Goal: Task Accomplishment & Management: Use online tool/utility

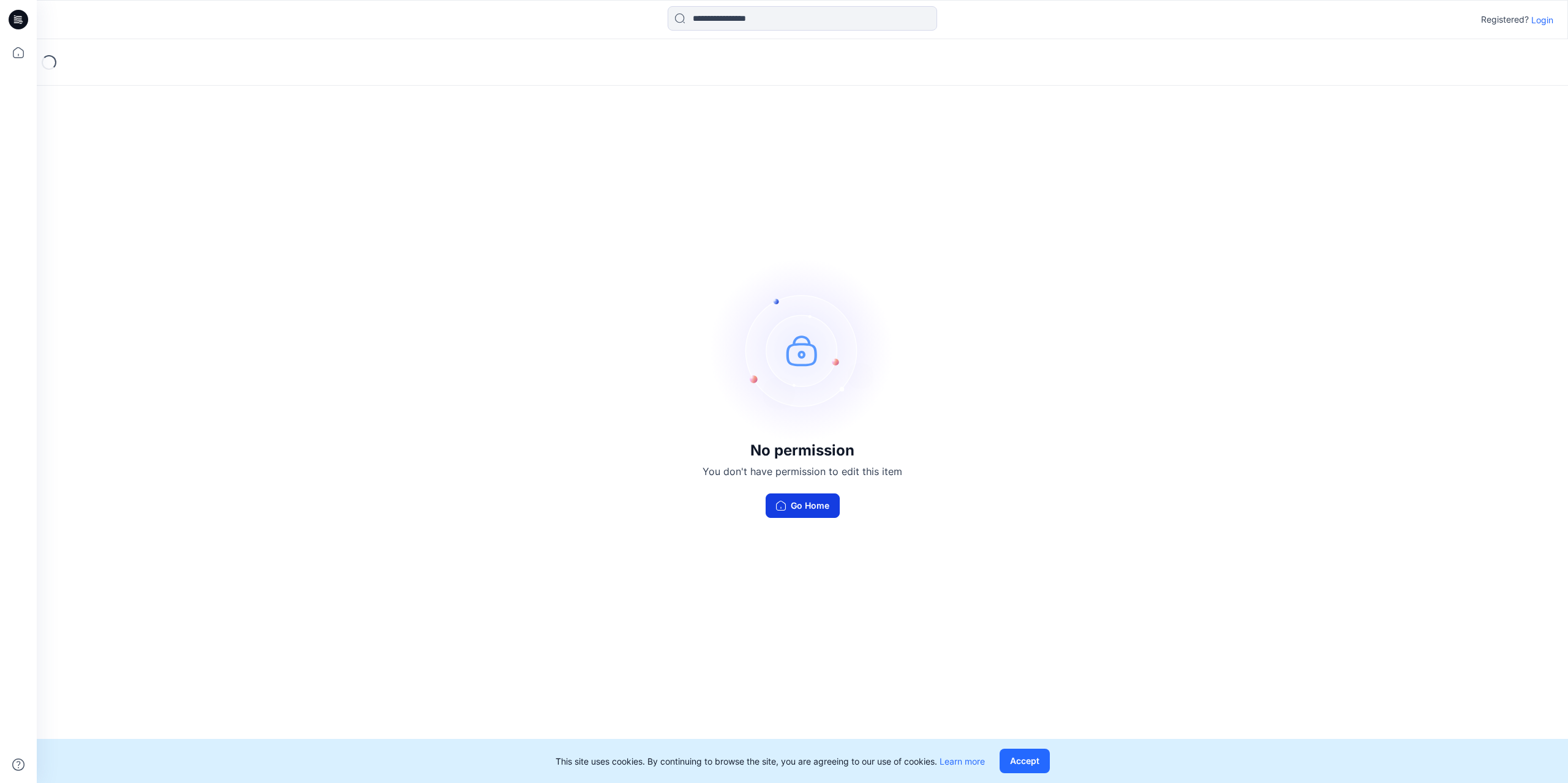
click at [801, 508] on button "Go Home" at bounding box center [802, 505] width 74 height 25
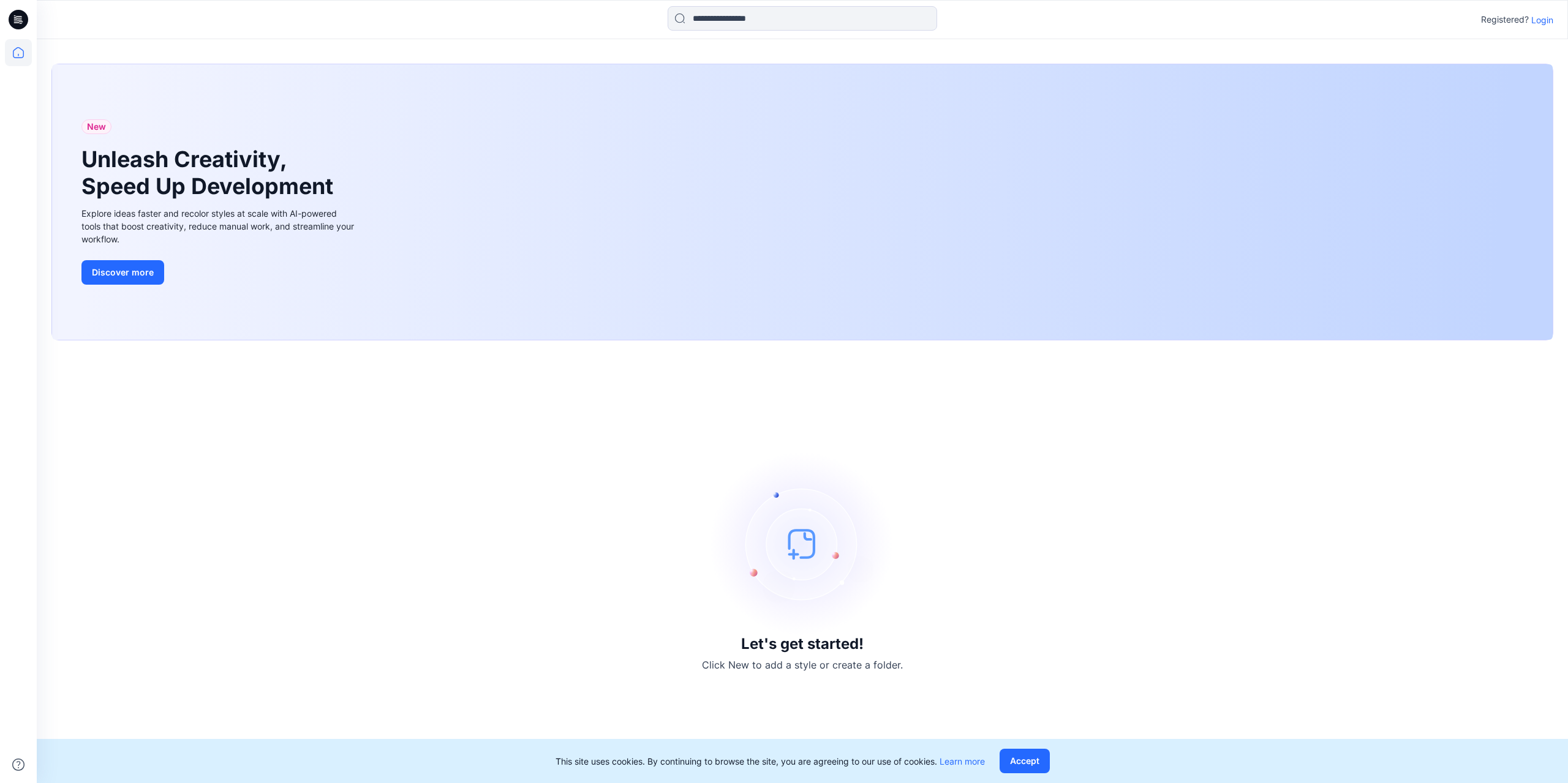
click at [315, 24] on div at bounding box center [228, 19] width 383 height 26
click at [23, 58] on icon at bounding box center [17, 52] width 26 height 26
click at [1549, 17] on p "Login" at bounding box center [1542, 20] width 22 height 13
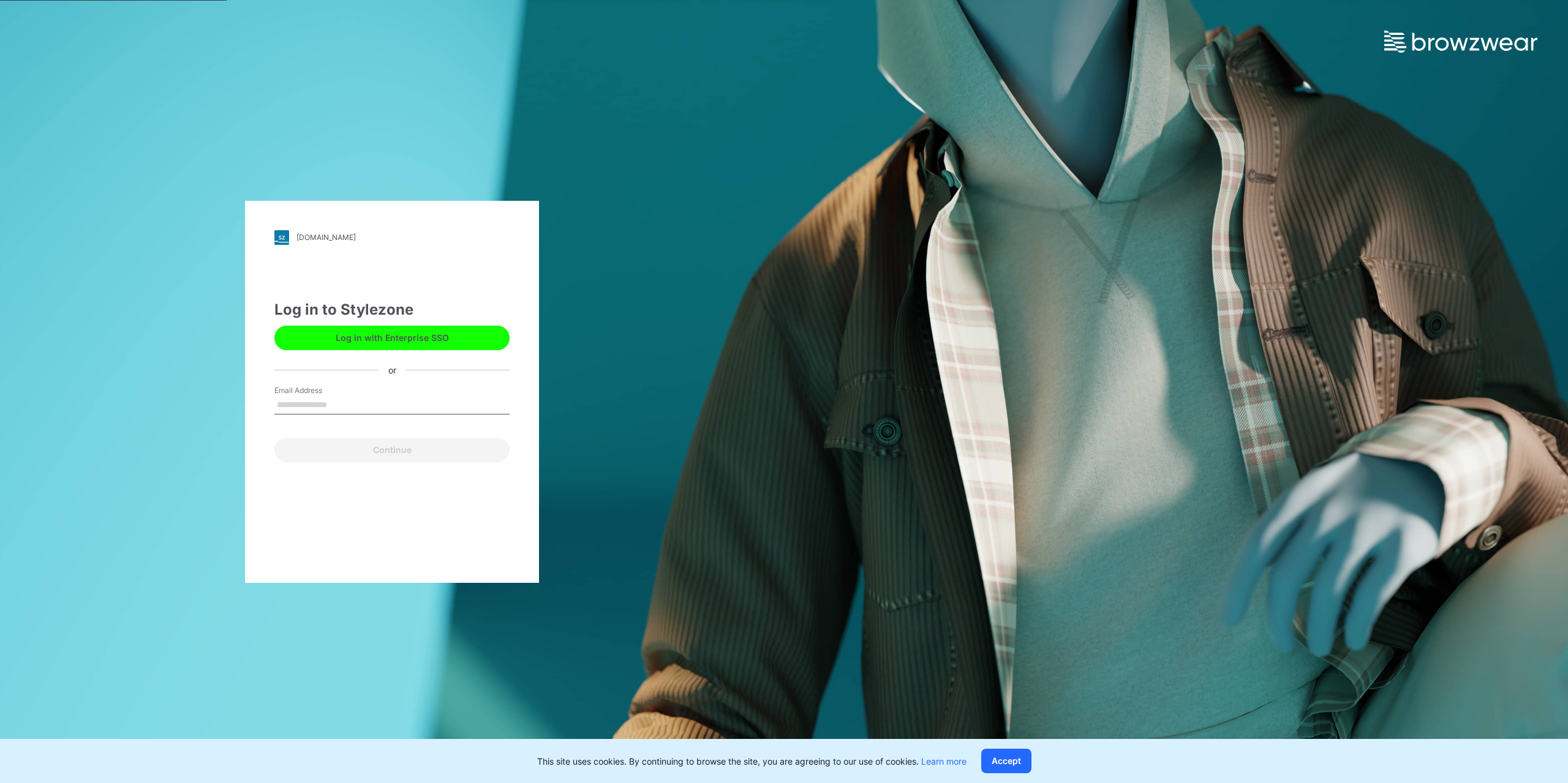
click at [406, 397] on input "Email Address" at bounding box center [391, 406] width 235 height 18
type input "**********"
click at [421, 448] on button "Continue" at bounding box center [391, 450] width 235 height 25
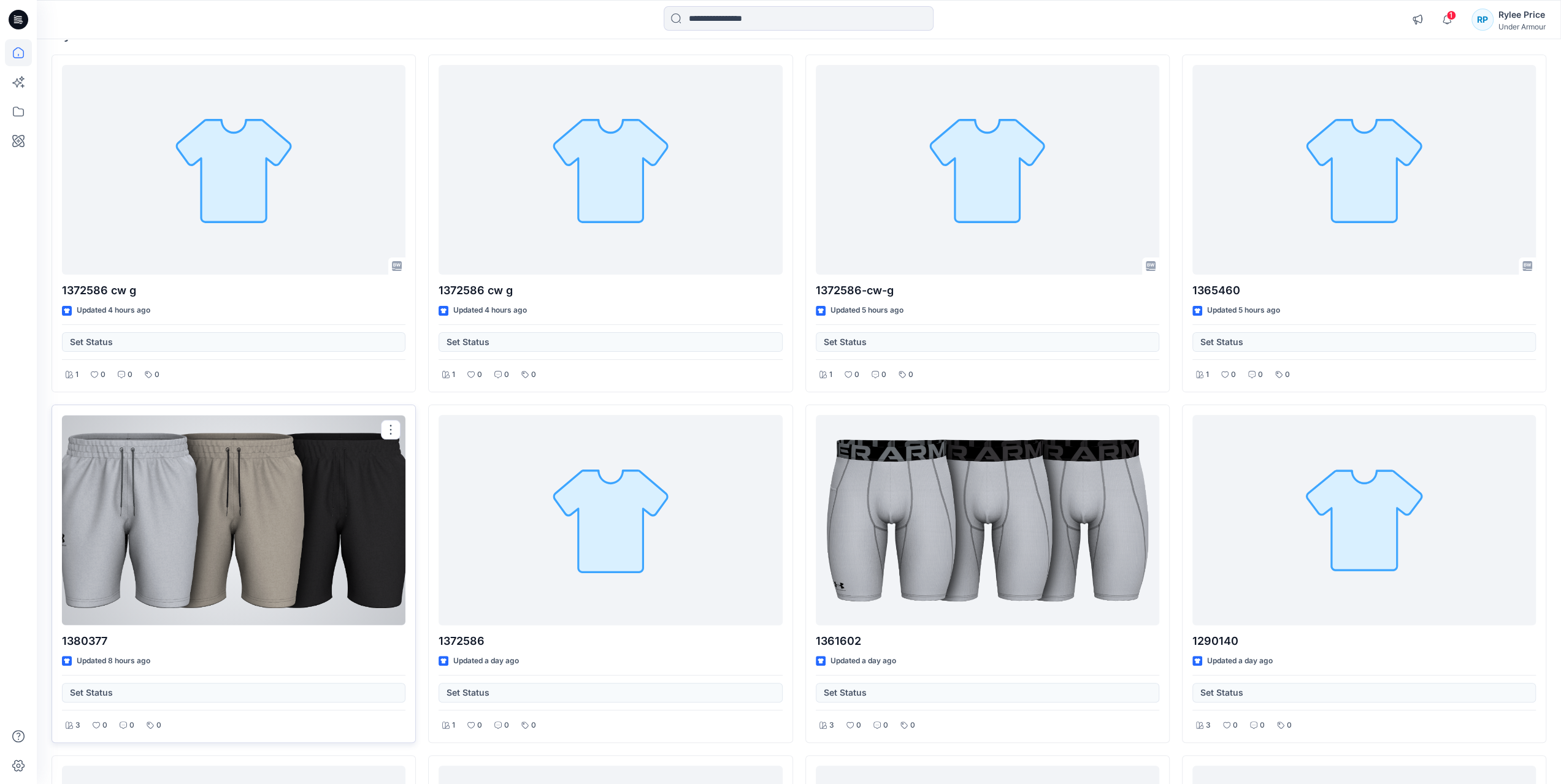
scroll to position [123, 0]
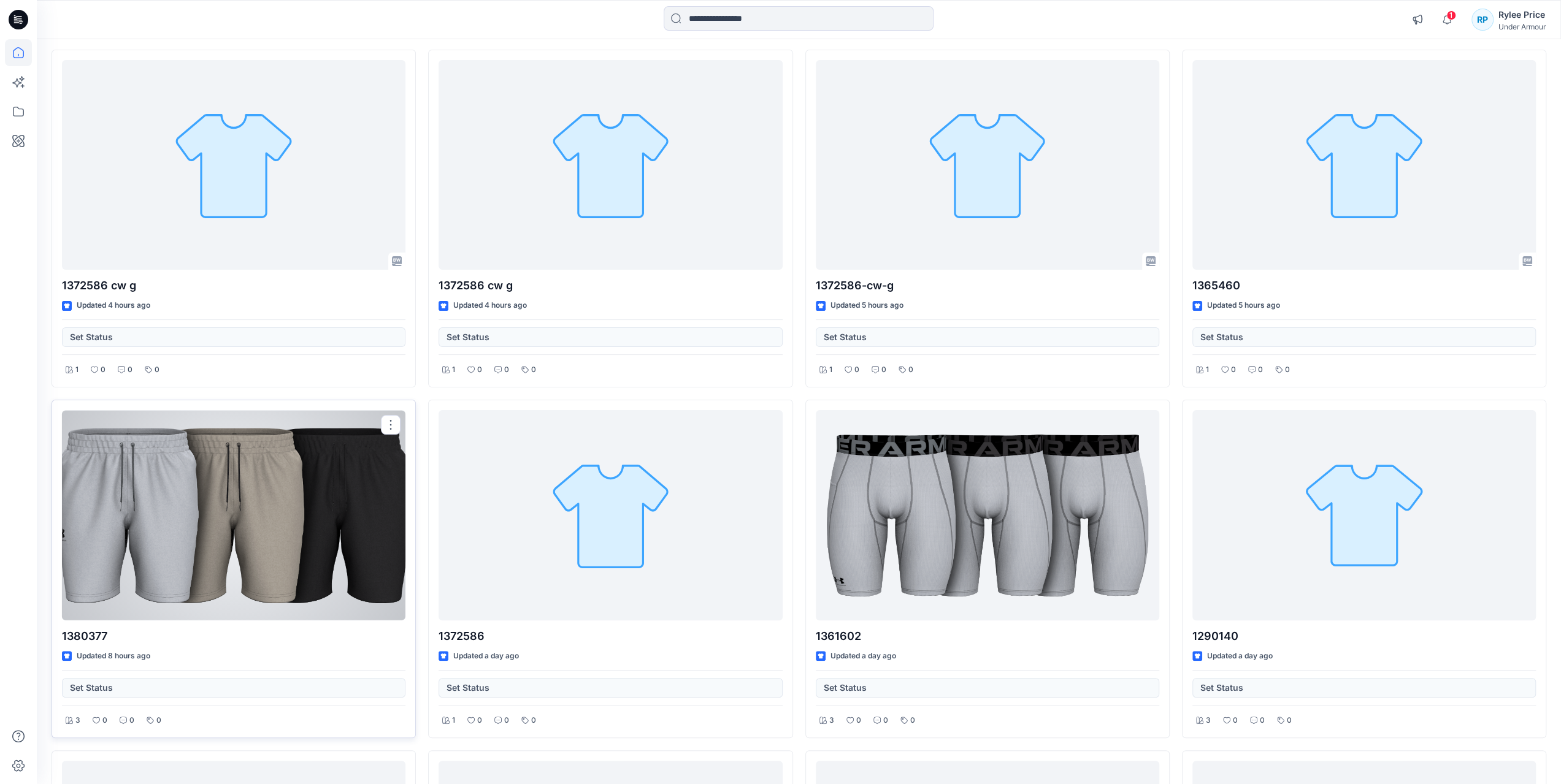
click at [130, 512] on div at bounding box center [233, 516] width 343 height 210
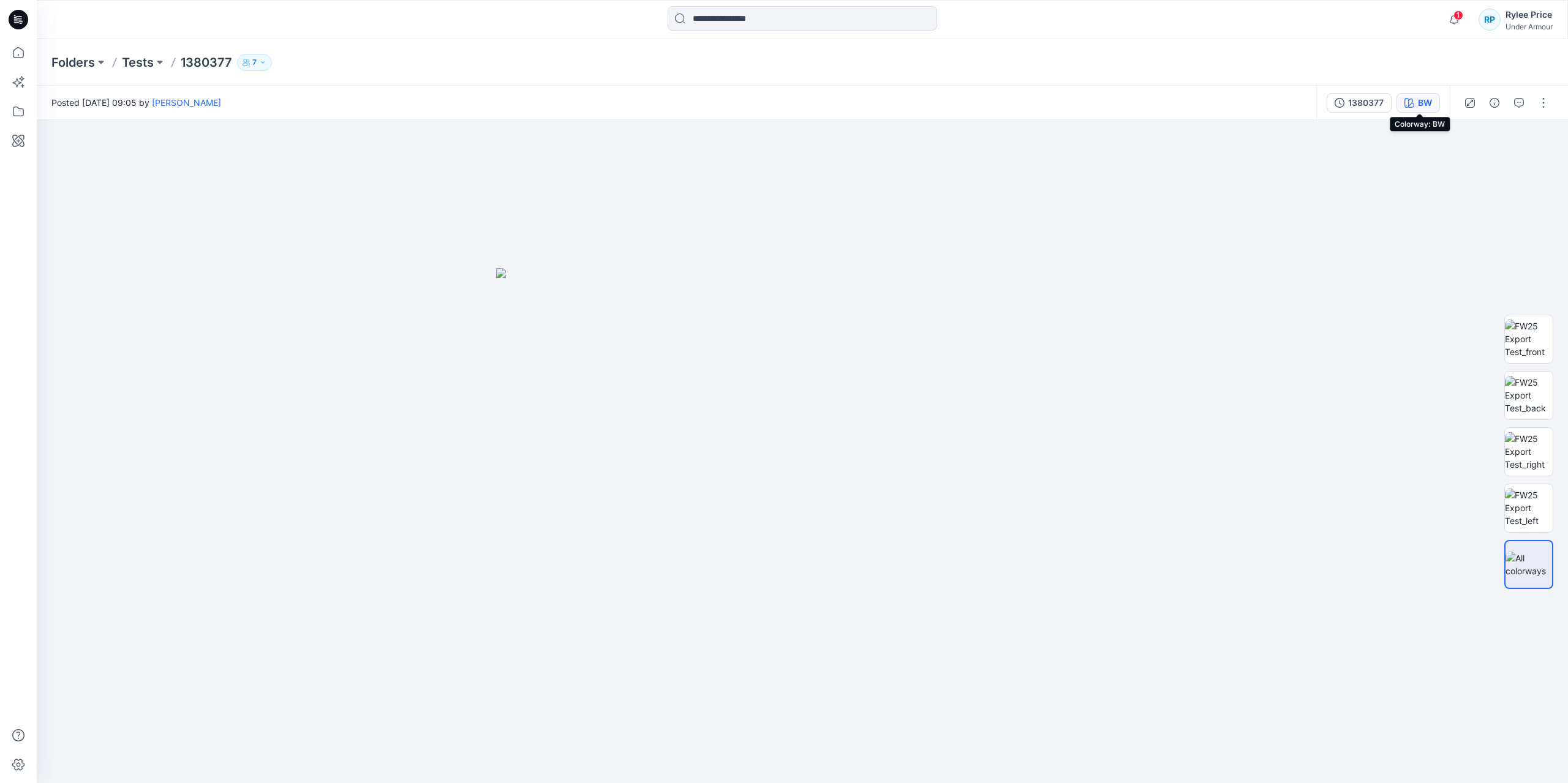
click at [1426, 101] on div "BW" at bounding box center [1425, 102] width 14 height 14
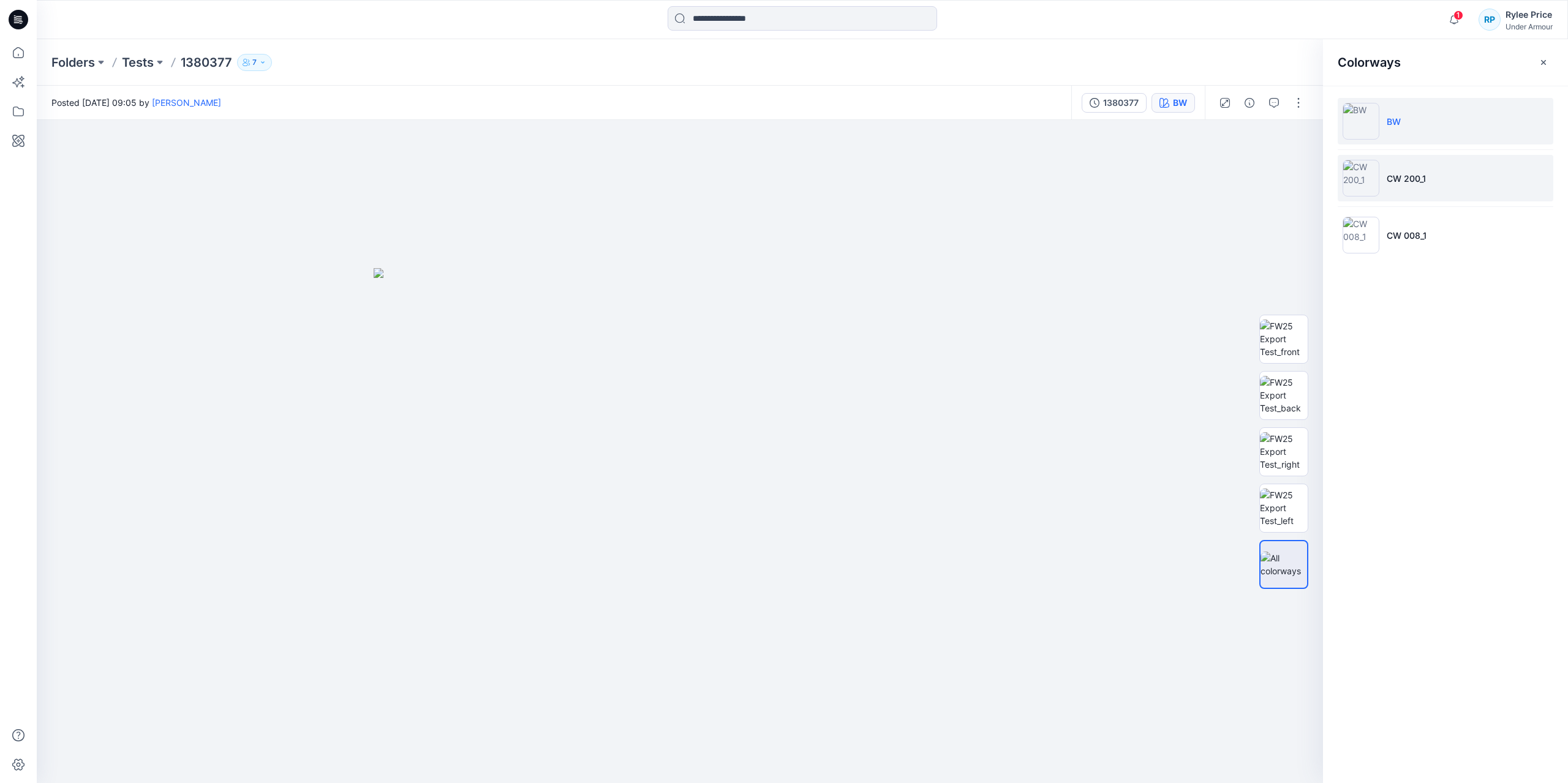
click at [1366, 191] on img at bounding box center [1361, 178] width 37 height 37
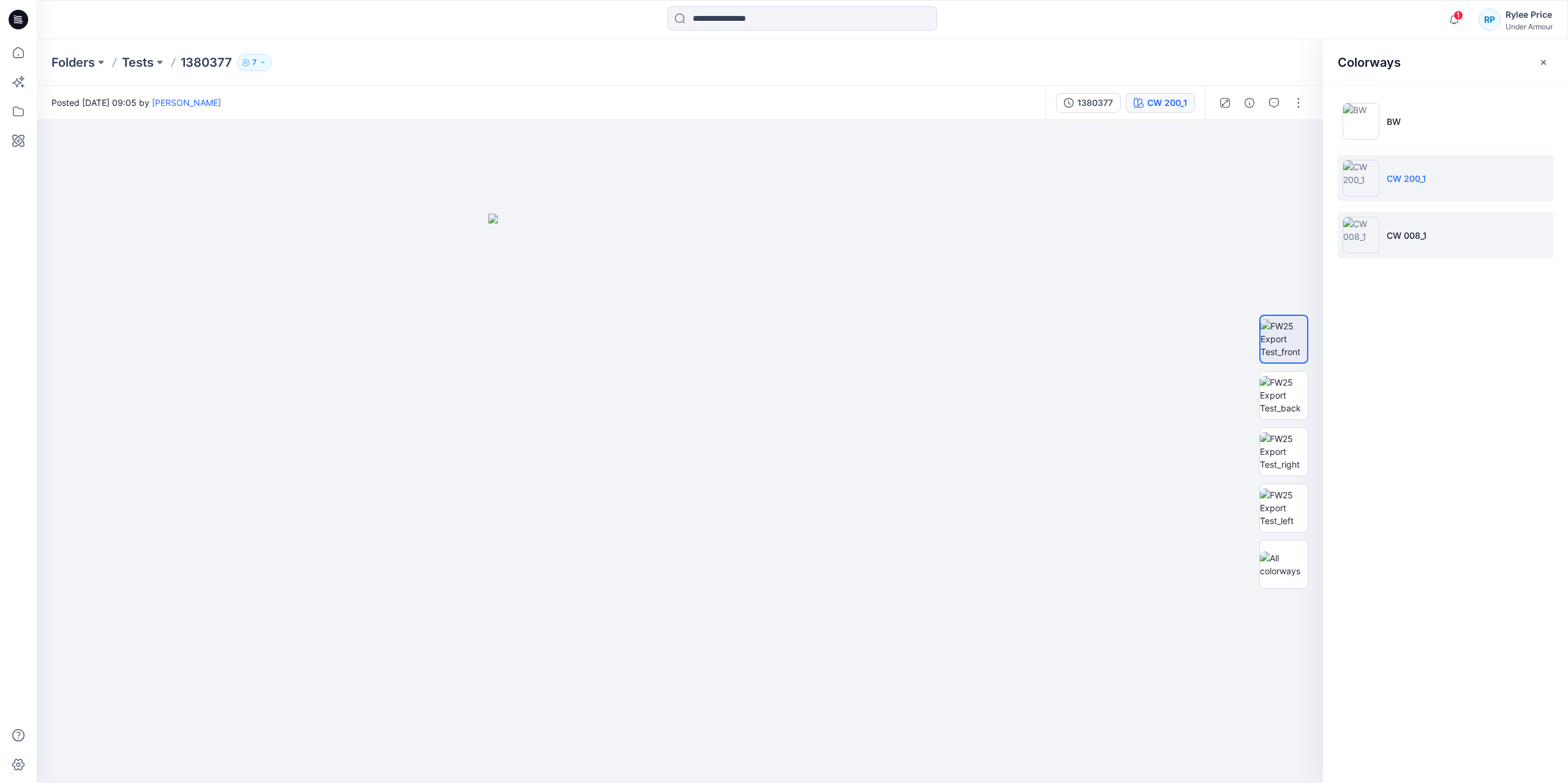
click at [1358, 231] on img at bounding box center [1361, 235] width 37 height 37
click at [1287, 574] on img at bounding box center [1284, 565] width 48 height 26
click at [413, 22] on div at bounding box center [228, 19] width 383 height 26
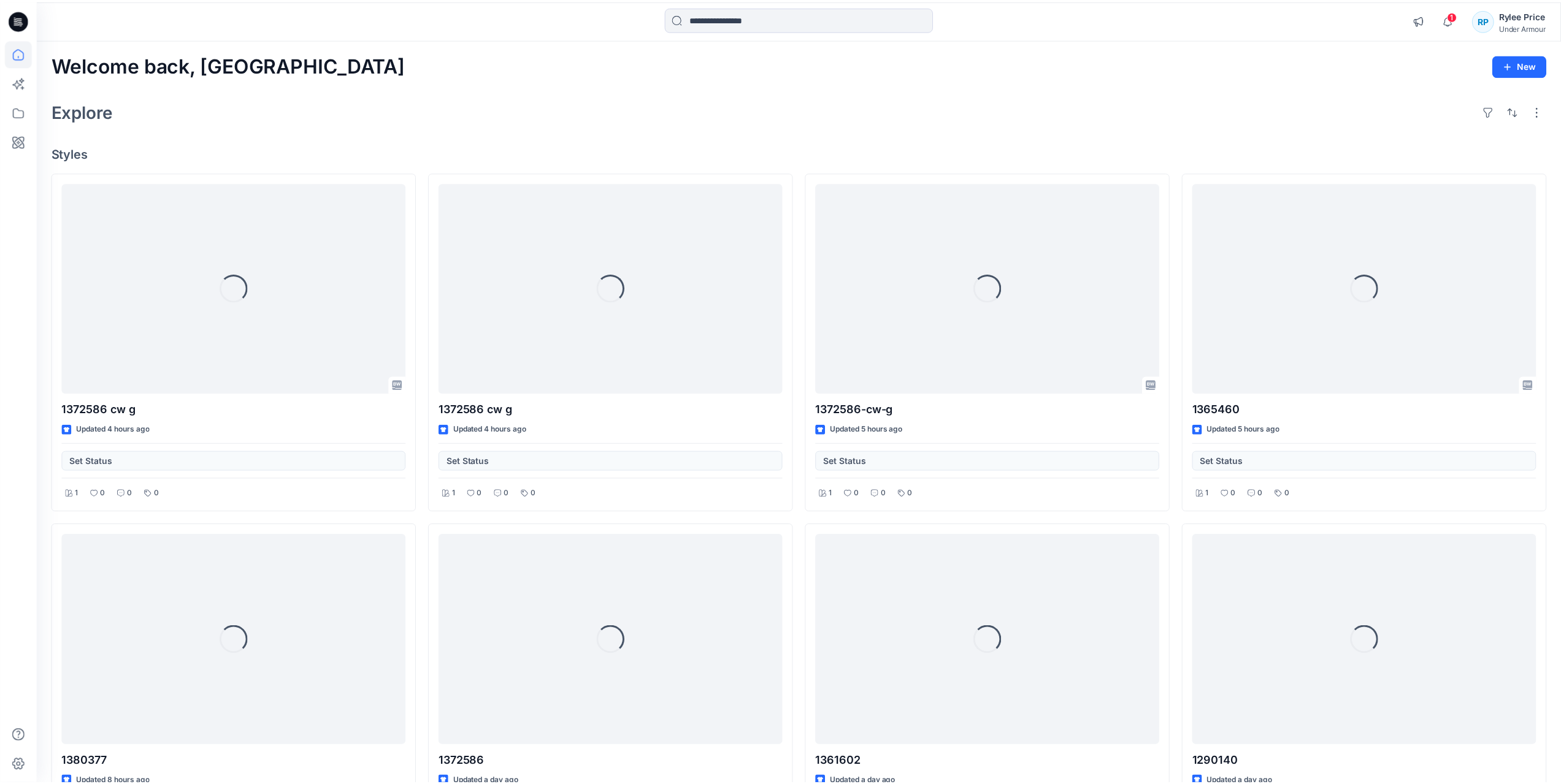
scroll to position [123, 0]
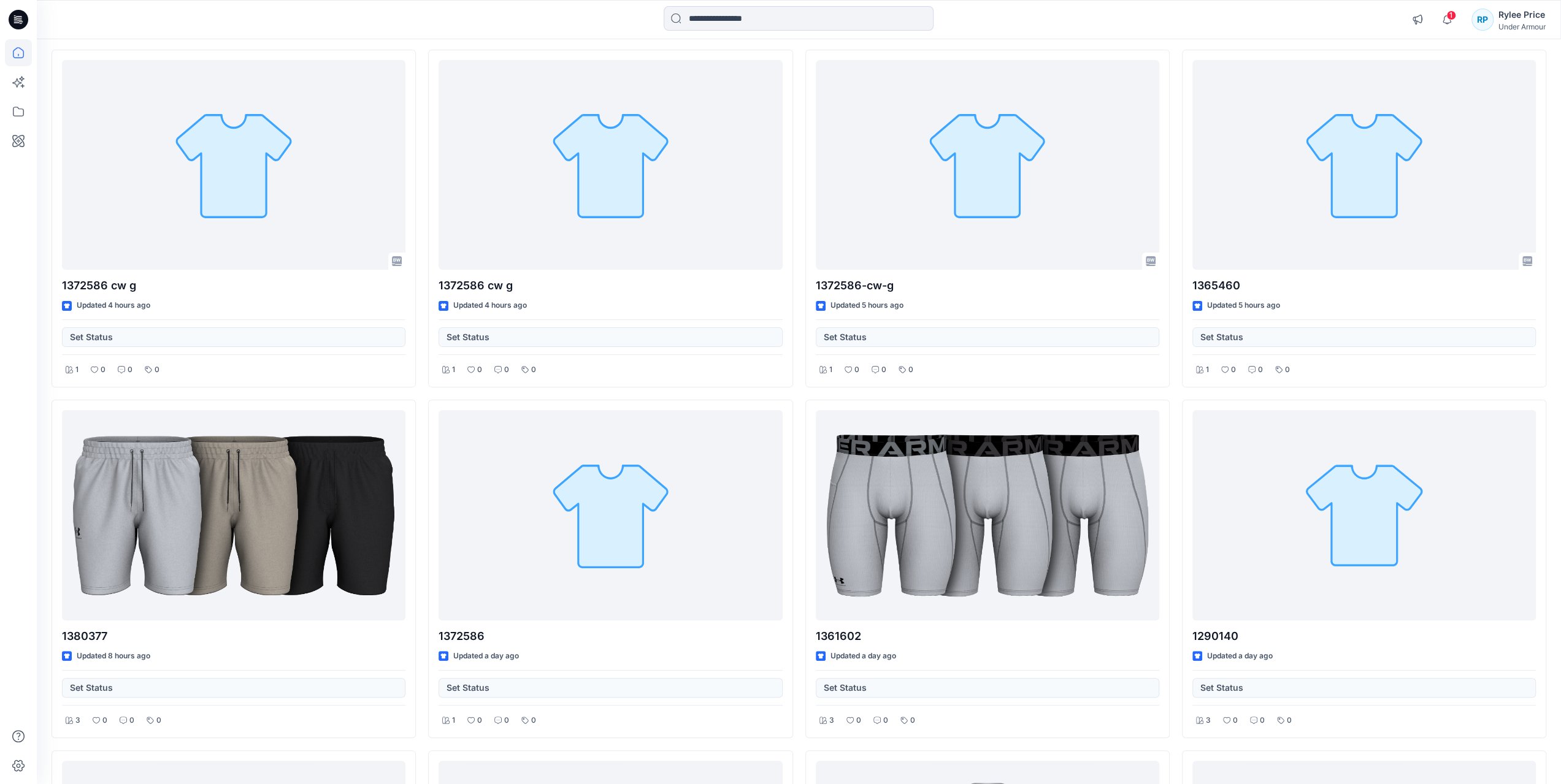
click at [24, 433] on div at bounding box center [17, 412] width 27 height 746
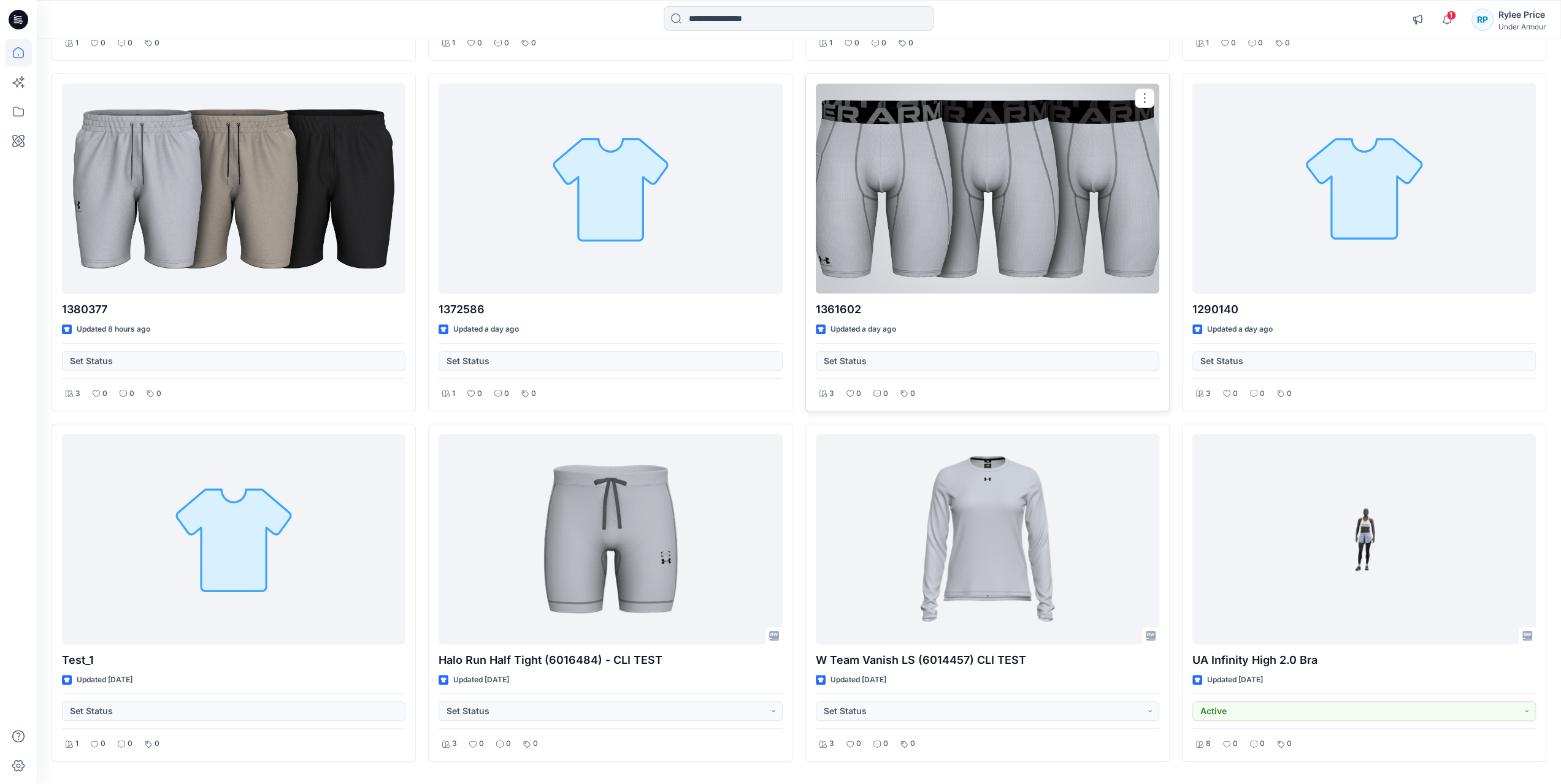
scroll to position [484, 0]
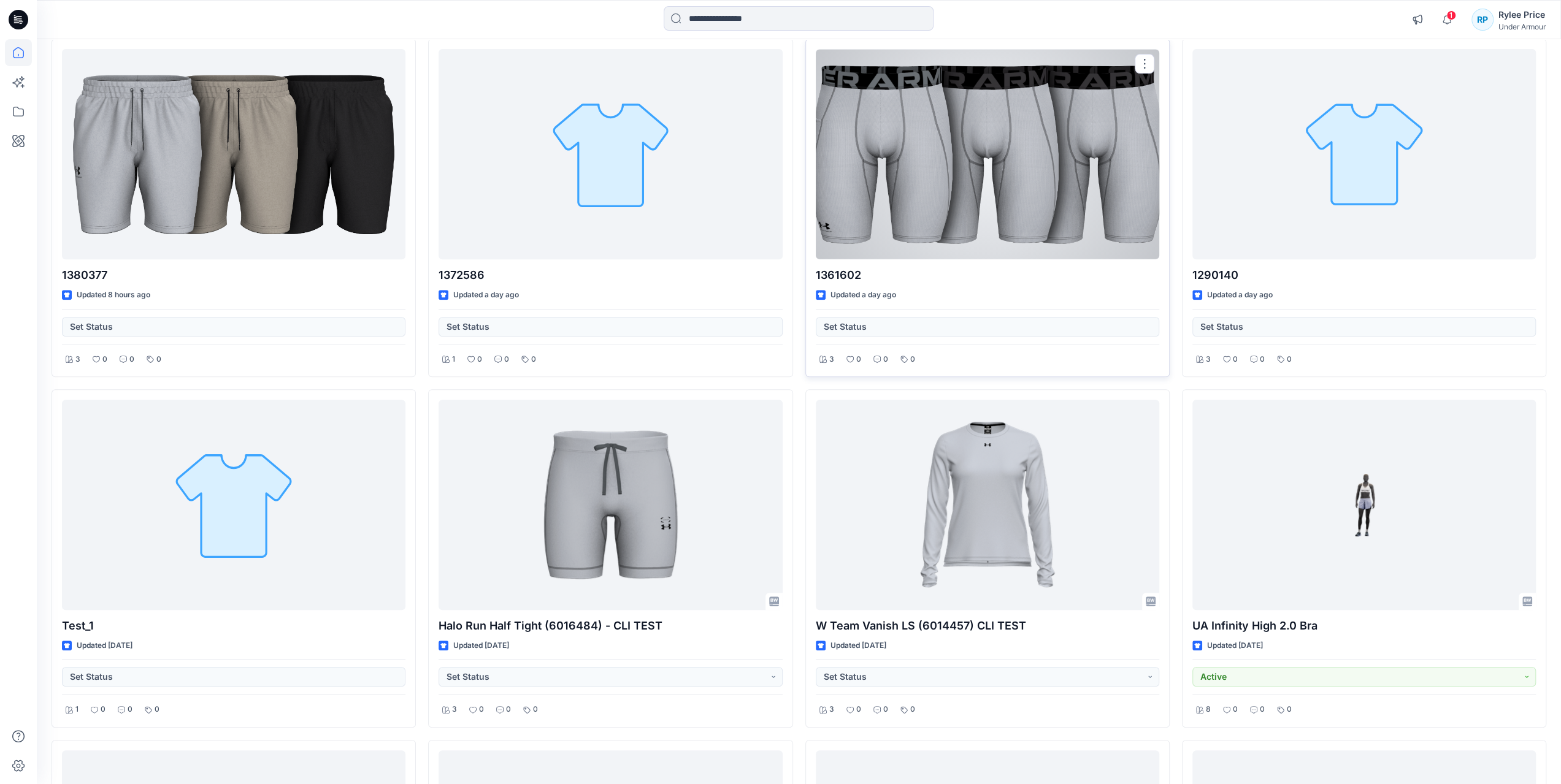
click at [962, 282] on p "1361602" at bounding box center [987, 275] width 343 height 17
click at [1090, 166] on div at bounding box center [987, 155] width 343 height 210
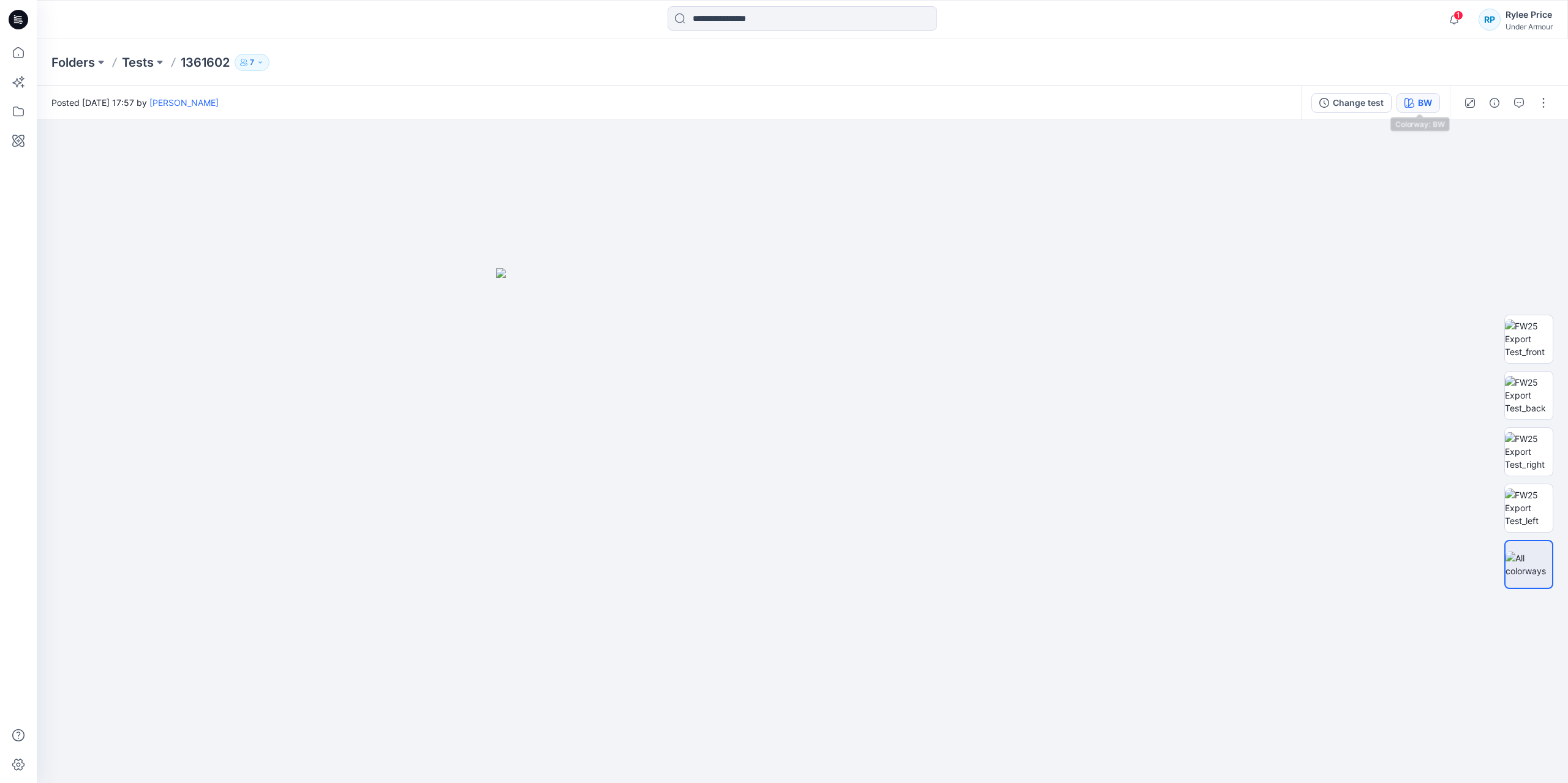
click at [1420, 105] on div "BW" at bounding box center [1425, 102] width 14 height 14
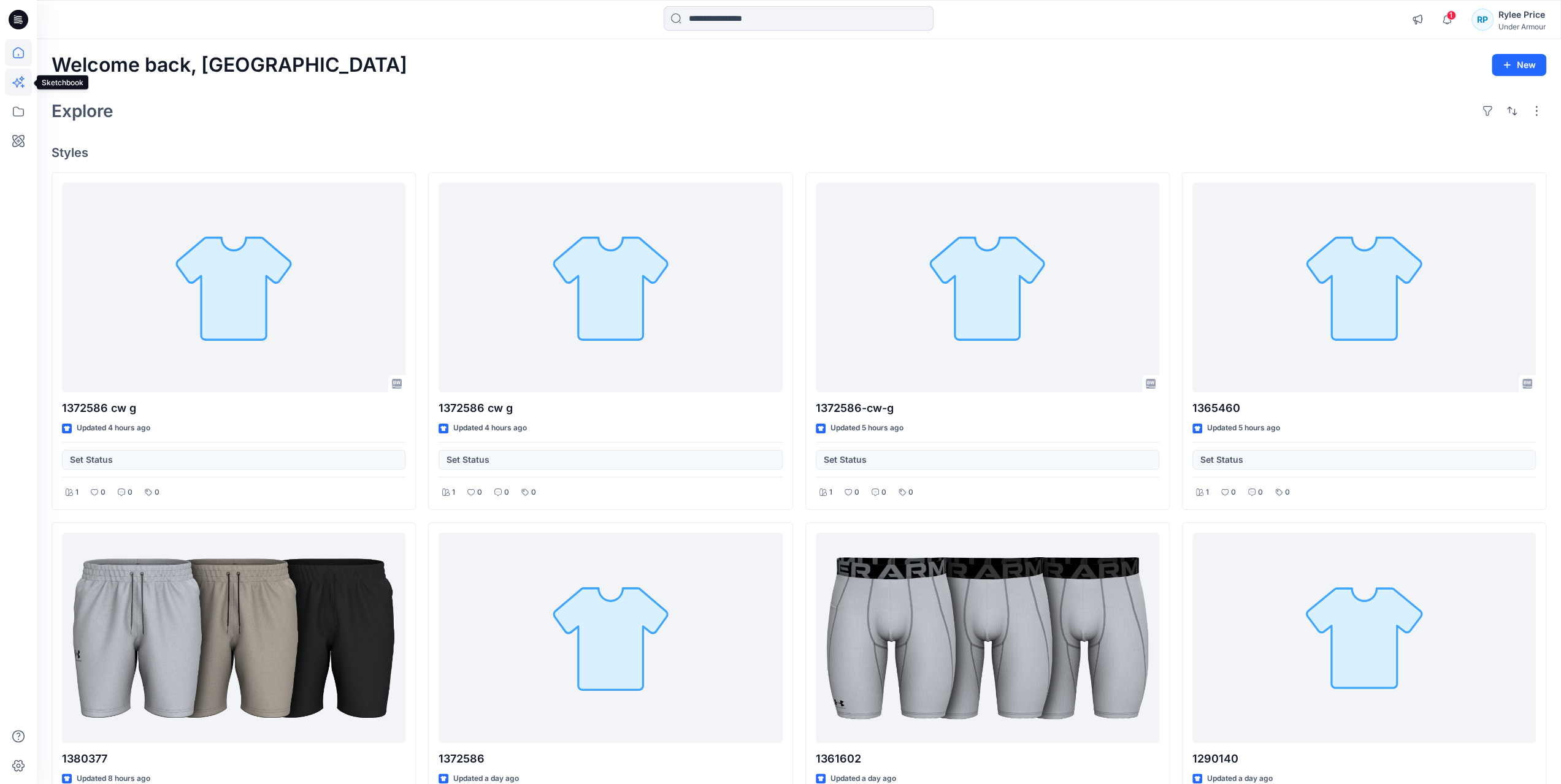
click at [27, 81] on icon at bounding box center [17, 81] width 27 height 27
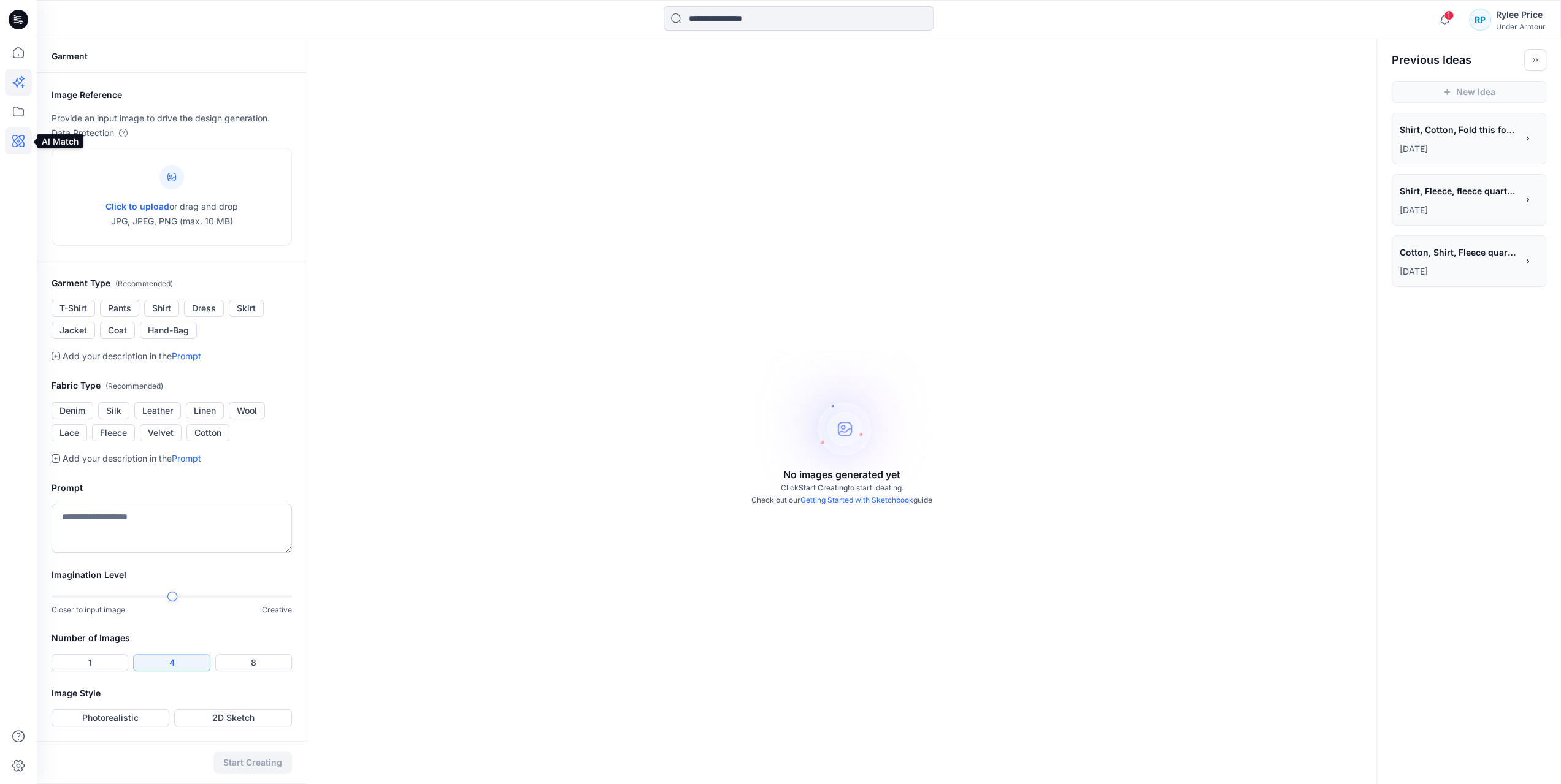
click at [17, 142] on icon at bounding box center [17, 140] width 27 height 27
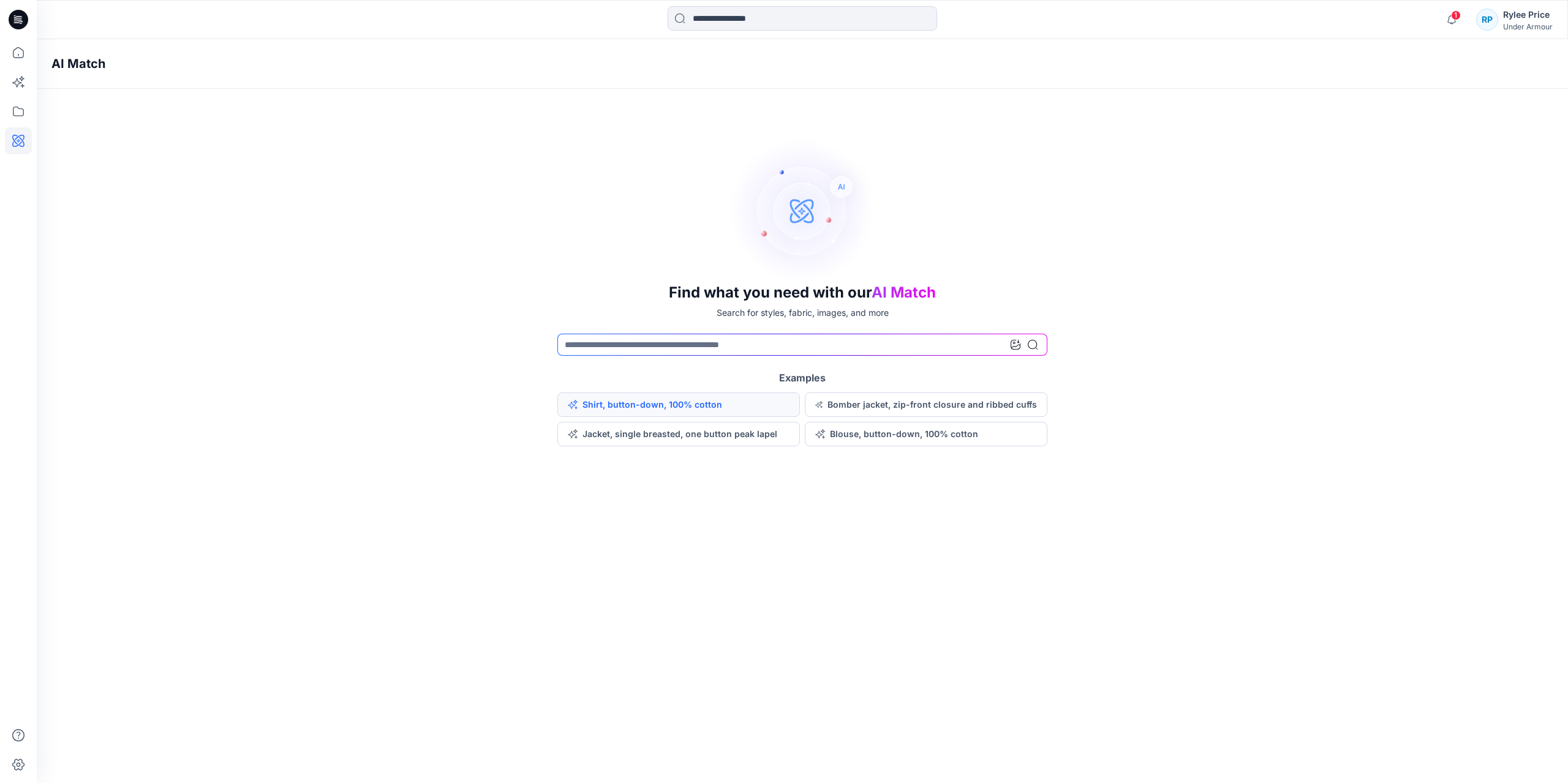
click at [602, 407] on button "Shirt, button-down, 100% cotton" at bounding box center [678, 405] width 242 height 25
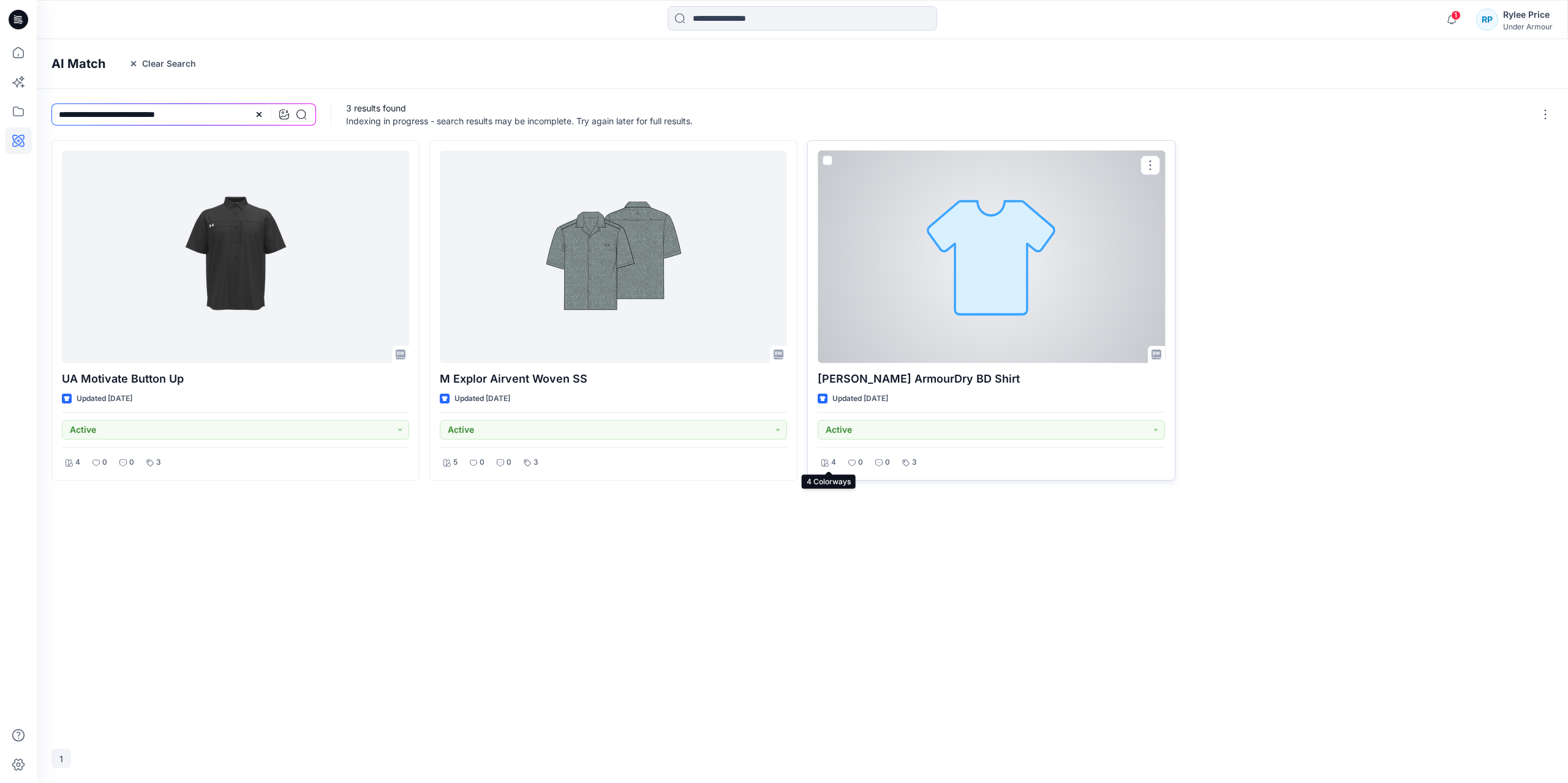
click at [828, 460] on icon at bounding box center [825, 463] width 7 height 7
click at [955, 278] on div at bounding box center [991, 257] width 347 height 213
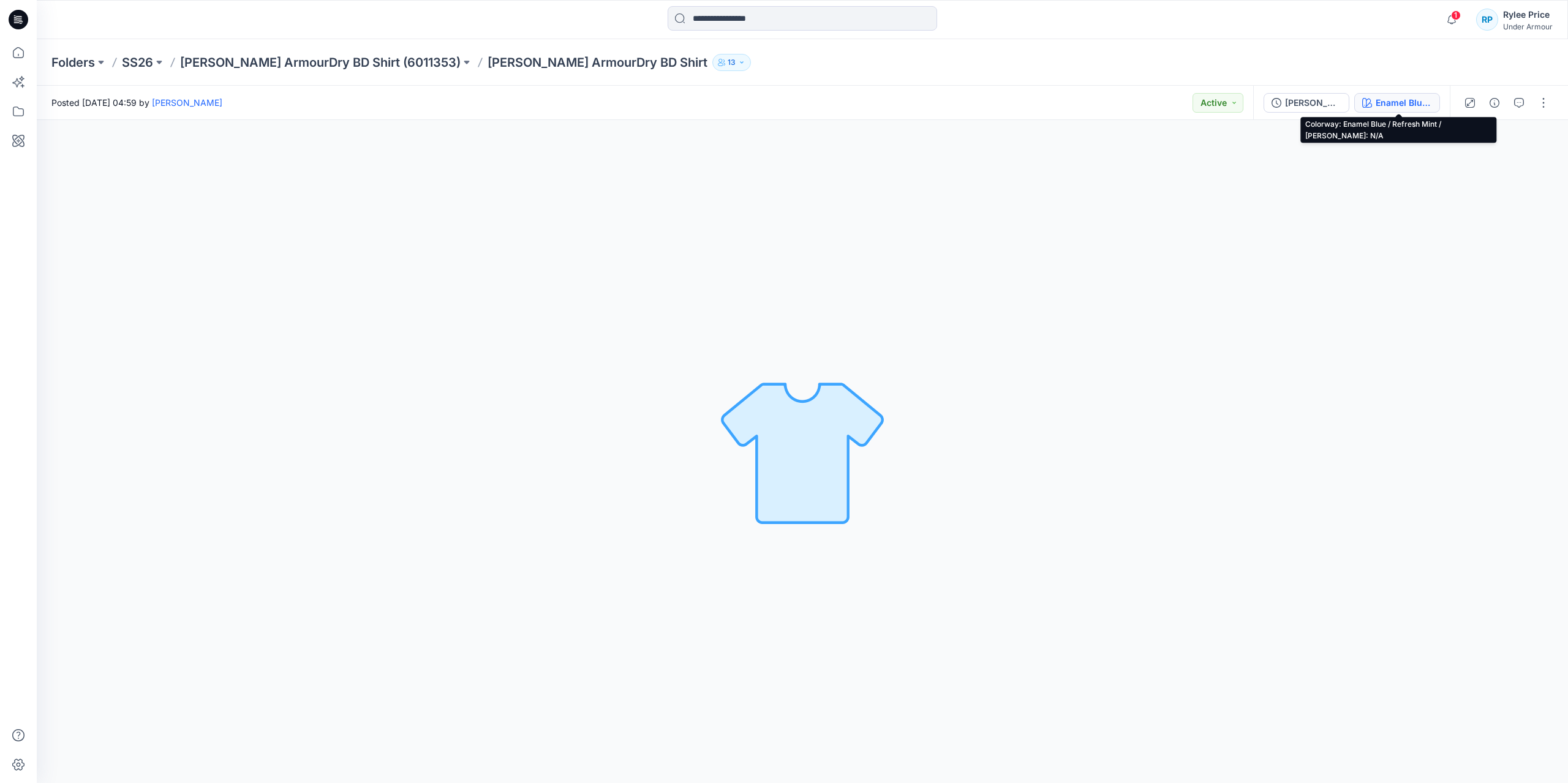
click at [1374, 95] on button "Enamel Blue / Refresh Mint / [PERSON_NAME]: N/A" at bounding box center [1397, 102] width 86 height 19
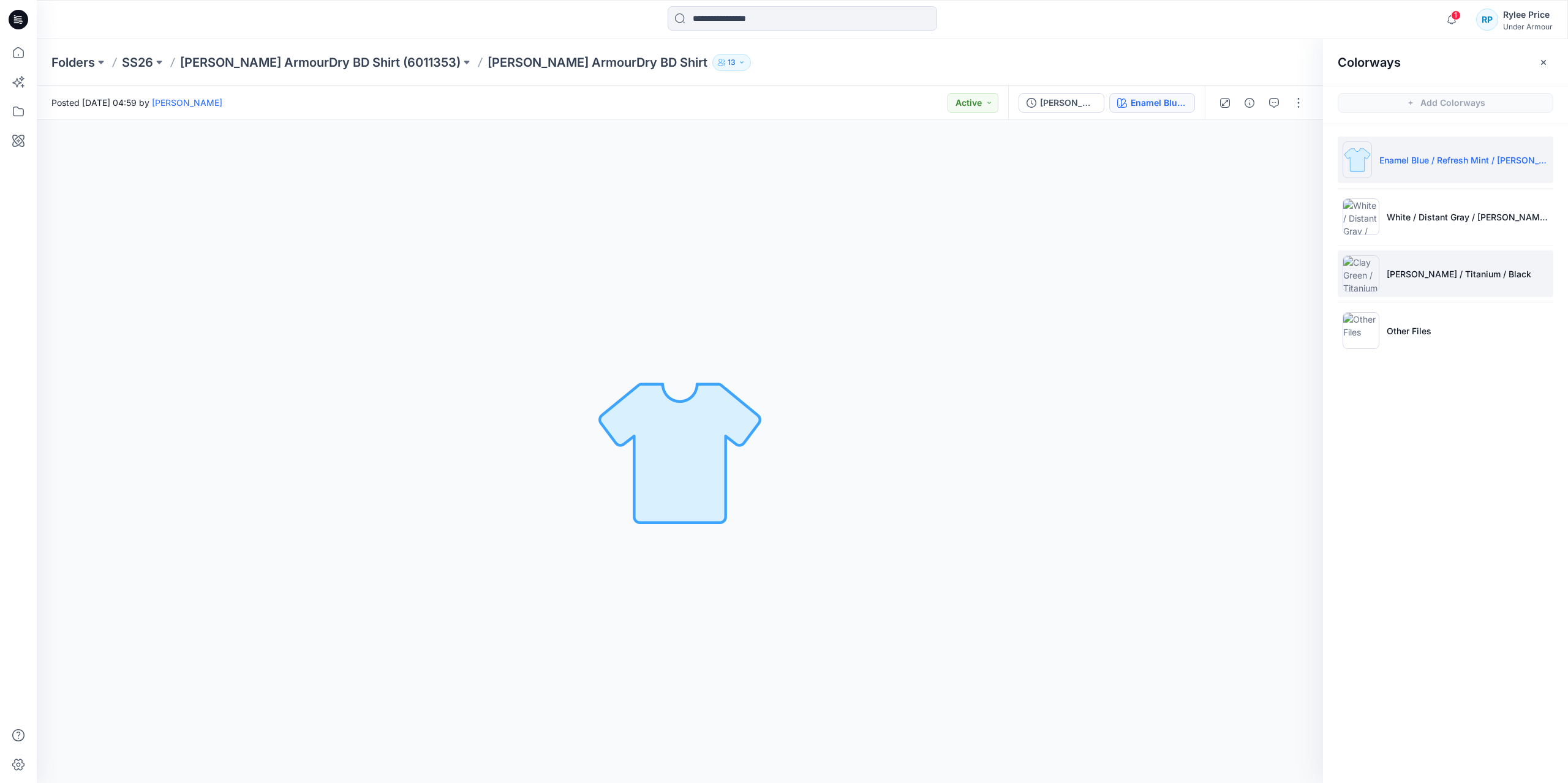
click at [1442, 275] on p "[PERSON_NAME] / Titanium / Black" at bounding box center [1459, 274] width 144 height 13
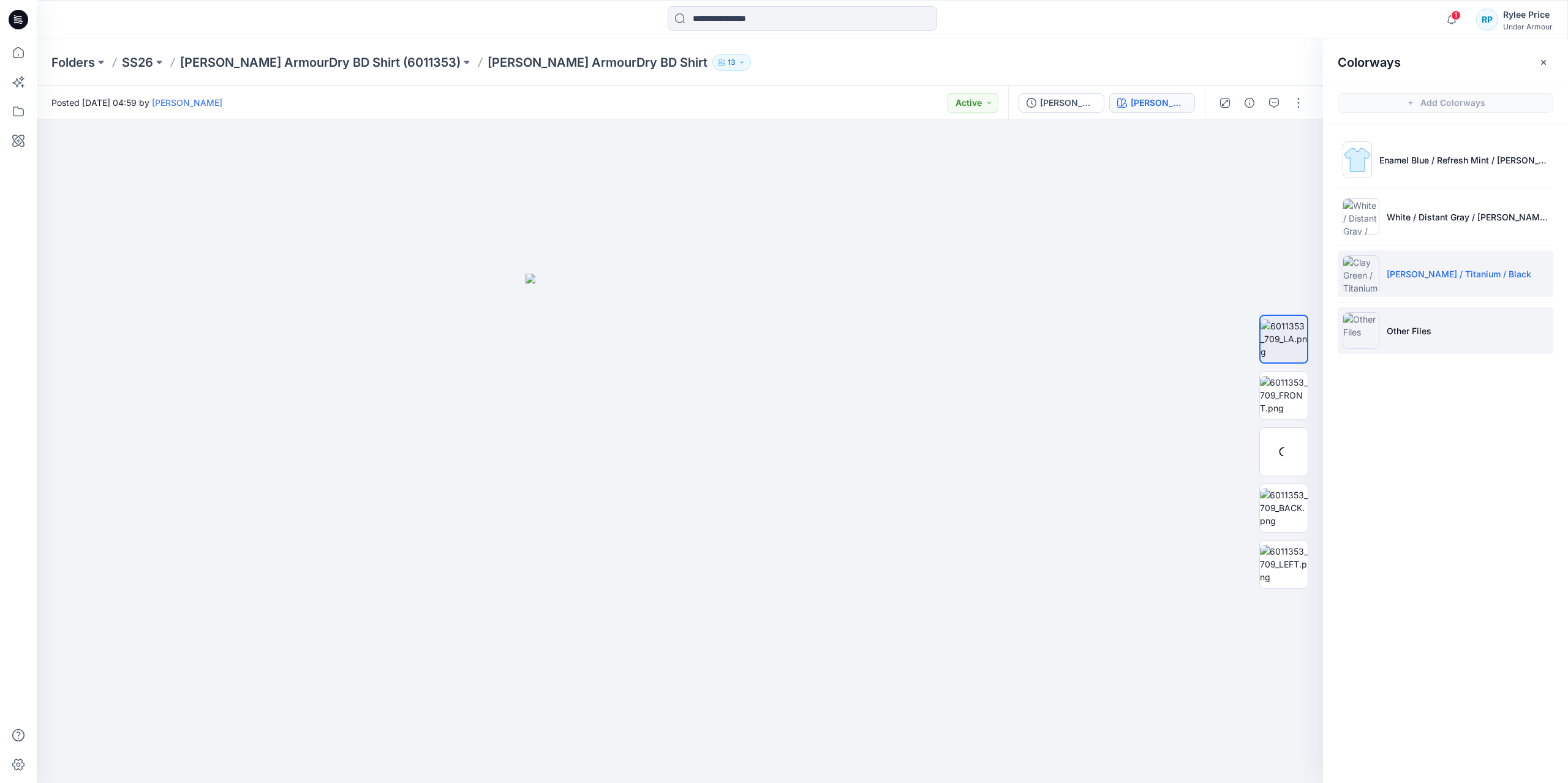
click at [1387, 332] on p "Other Files" at bounding box center [1409, 331] width 45 height 13
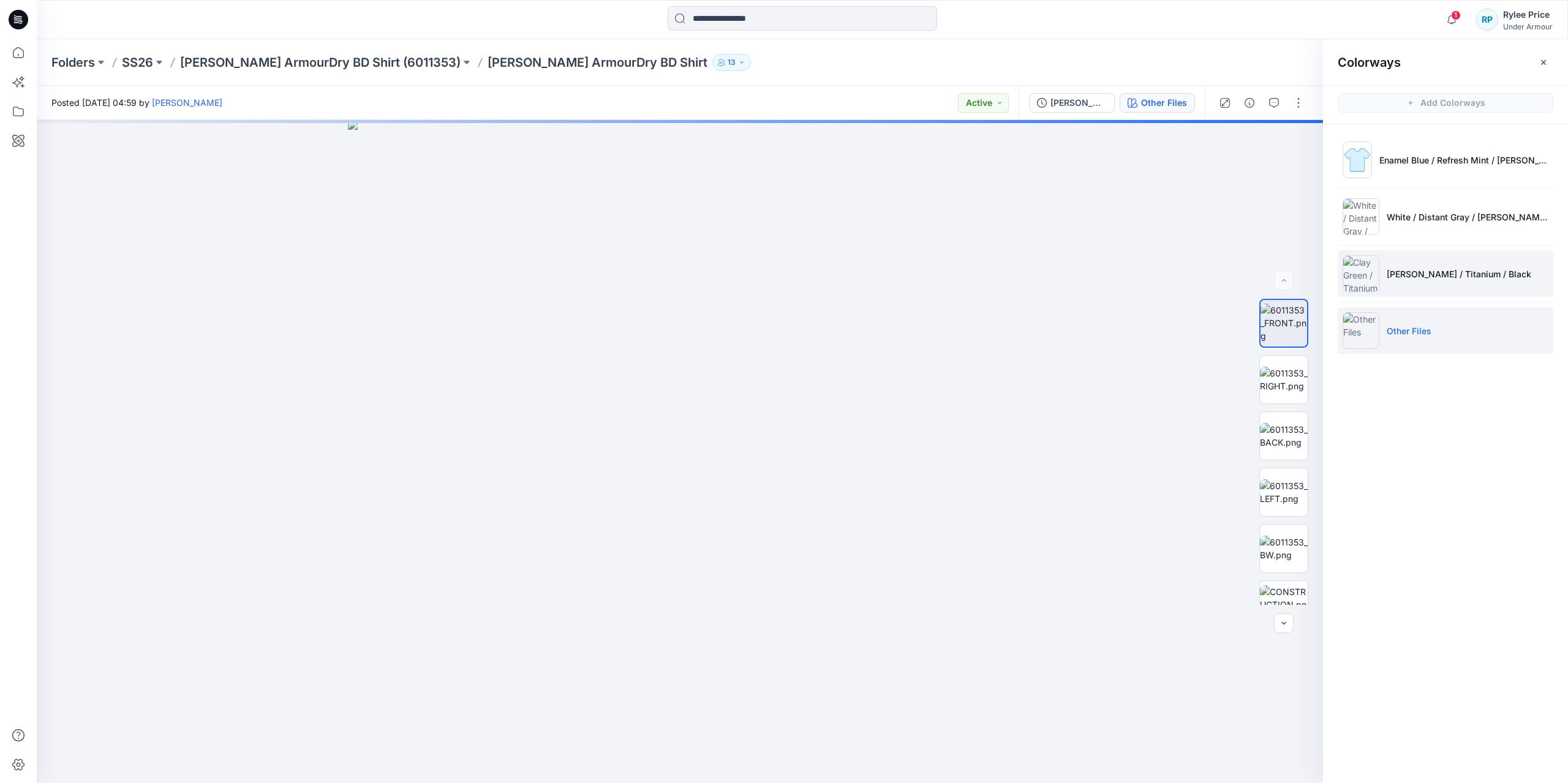
click at [1378, 270] on img at bounding box center [1361, 274] width 37 height 37
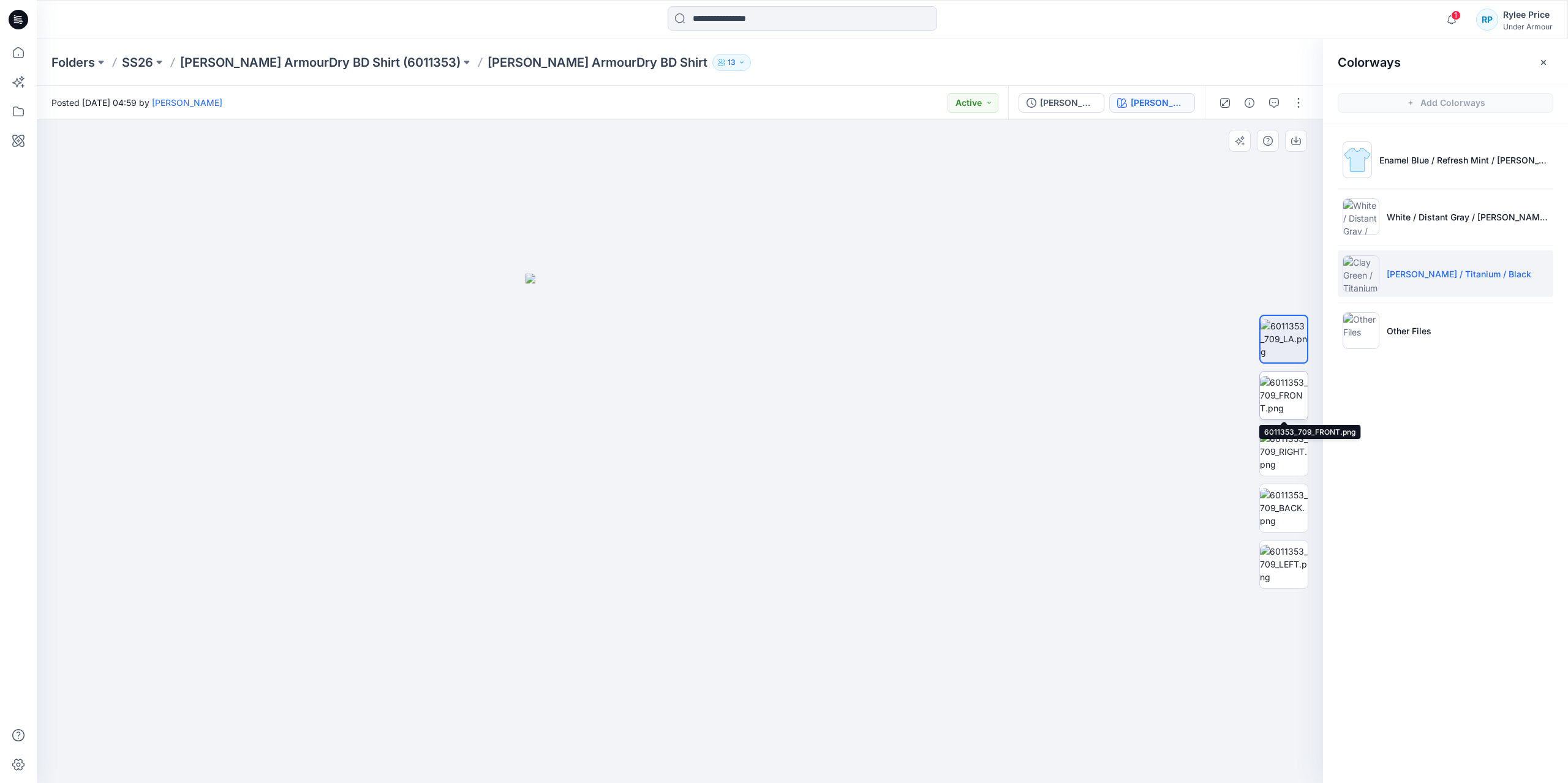
click at [1279, 376] on img at bounding box center [1284, 396] width 48 height 38
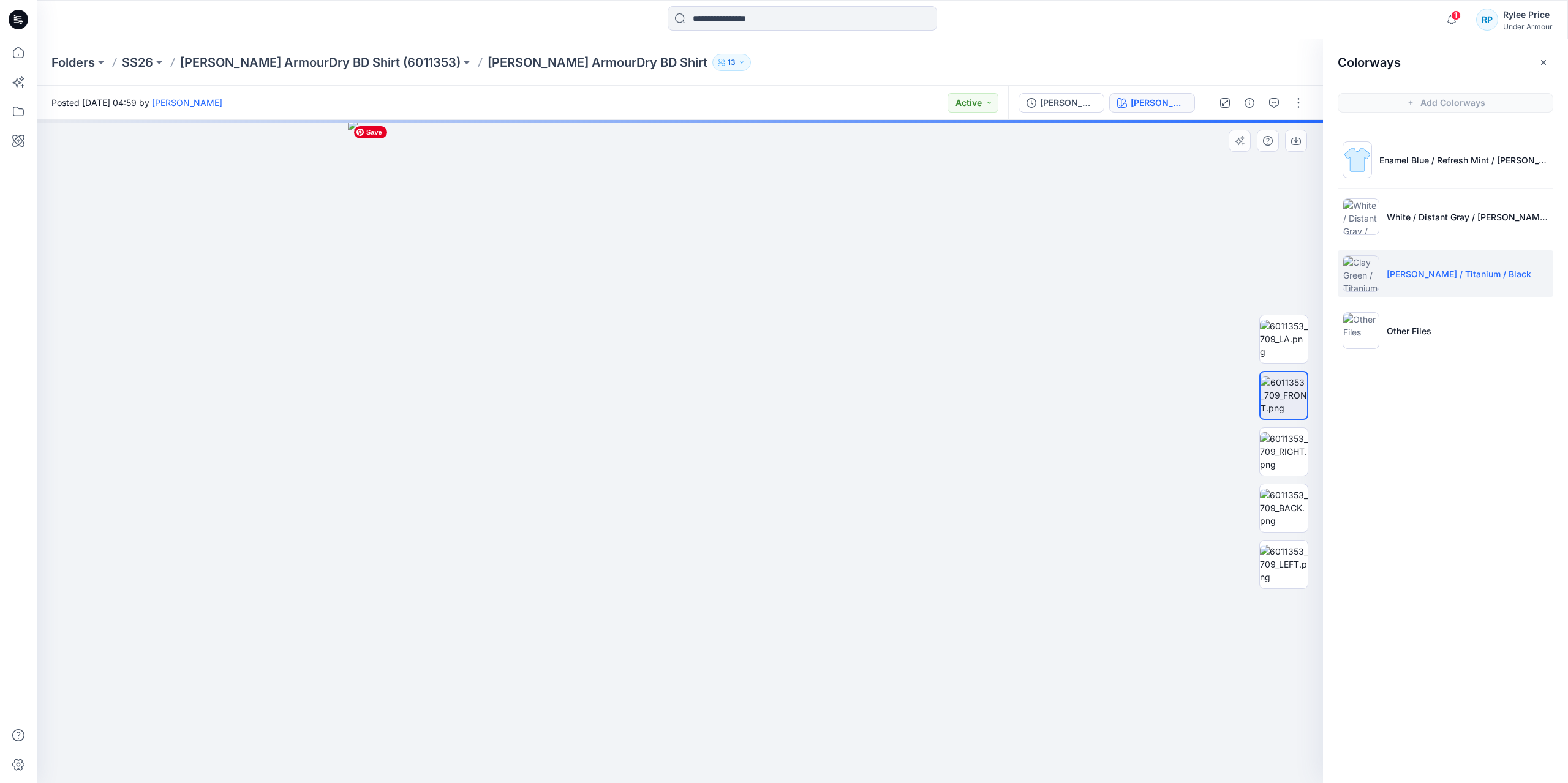
drag, startPoint x: 885, startPoint y: 367, endPoint x: 836, endPoint y: 389, distance: 53.7
click at [747, 378] on img at bounding box center [680, 451] width 663 height 663
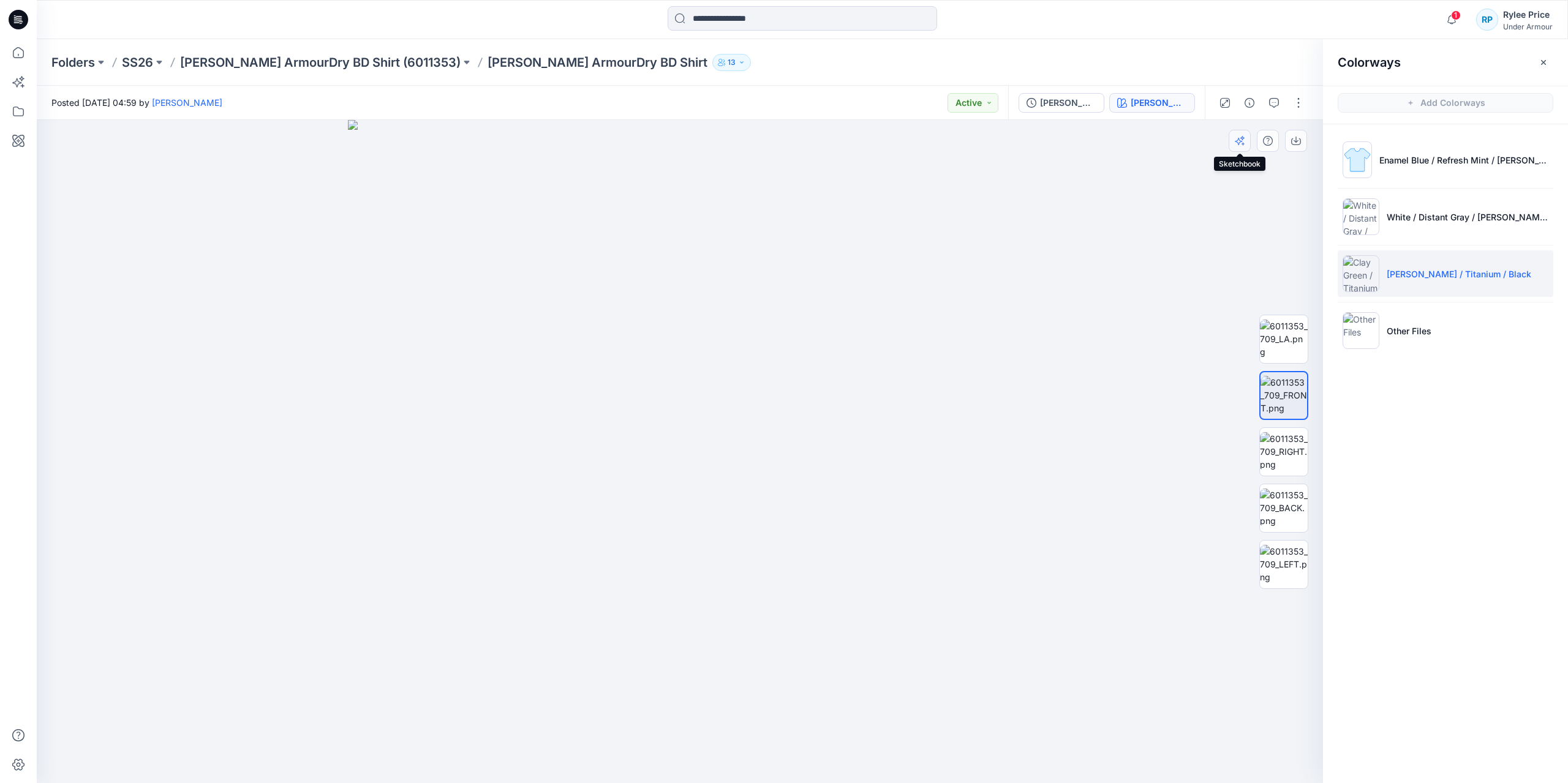
click at [1242, 140] on icon "button" at bounding box center [1240, 141] width 10 height 10
